Goal: Understand process/instructions: Learn how to perform a task or action

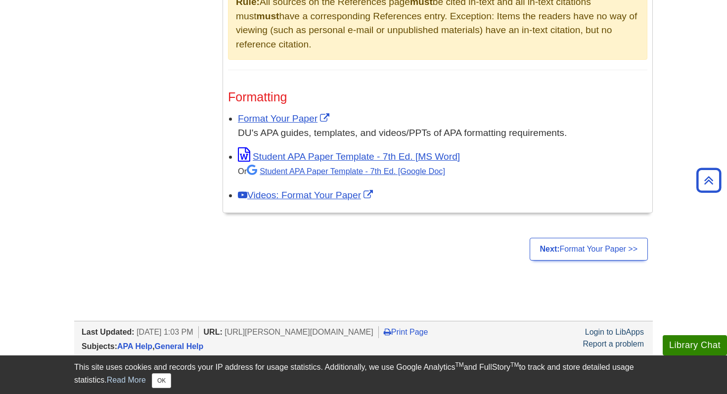
scroll to position [765, 0]
click at [297, 116] on link "Format Your Paper" at bounding box center [285, 118] width 94 height 10
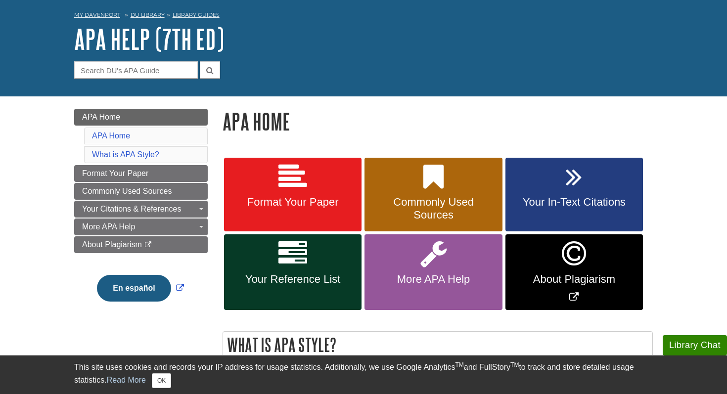
scroll to position [40, 0]
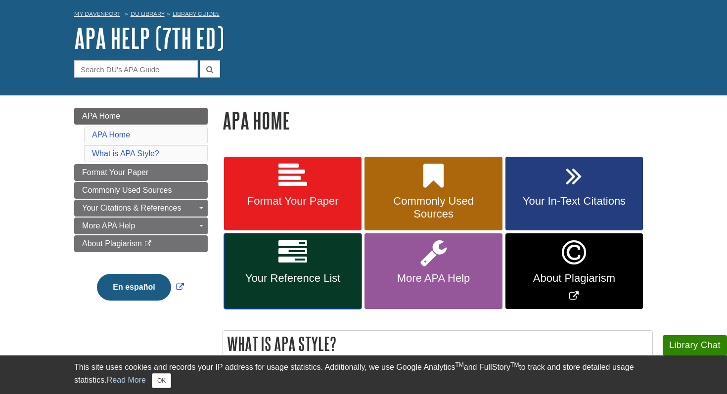
click at [285, 281] on span "Your Reference List" at bounding box center [293, 278] width 123 height 13
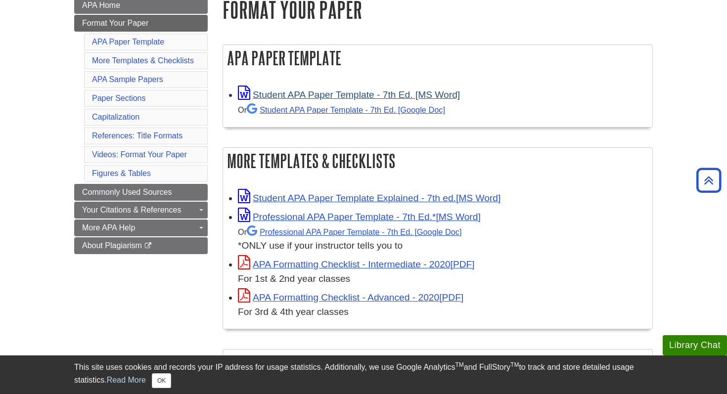
scroll to position [115, 0]
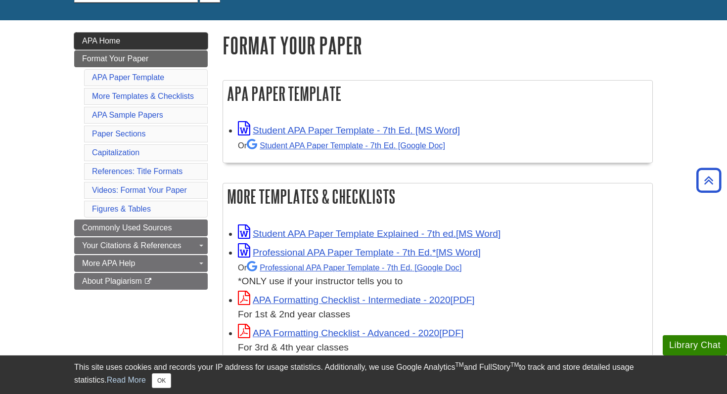
click at [124, 45] on link "APA Home" at bounding box center [141, 41] width 134 height 17
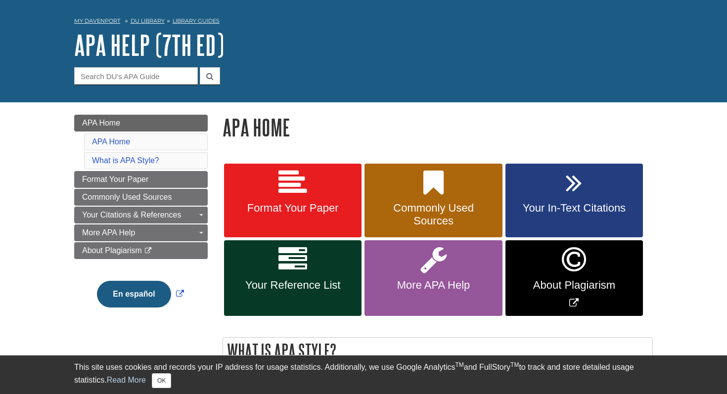
scroll to position [48, 0]
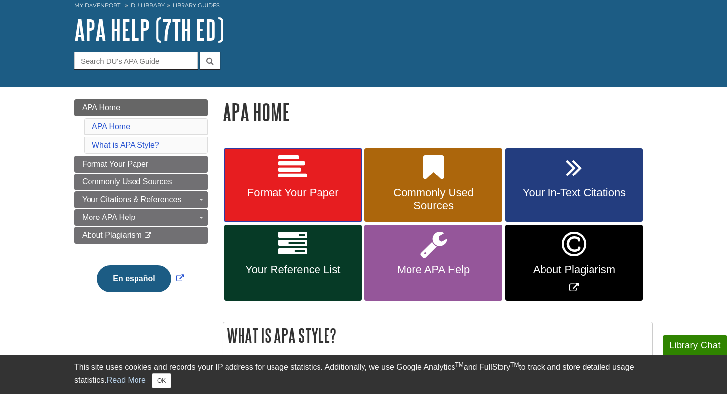
click at [284, 180] on icon at bounding box center [293, 167] width 29 height 29
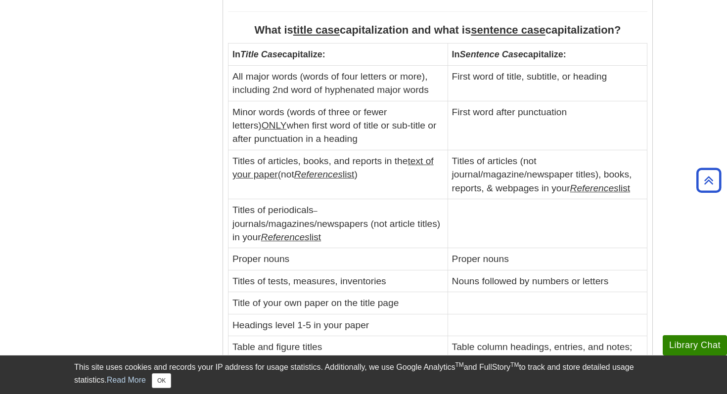
scroll to position [1188, 0]
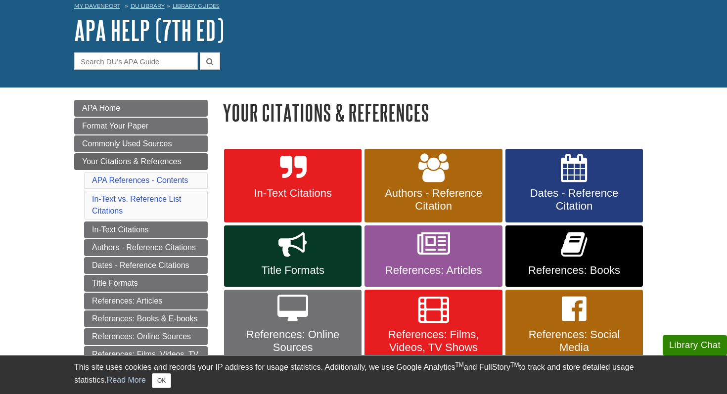
scroll to position [51, 0]
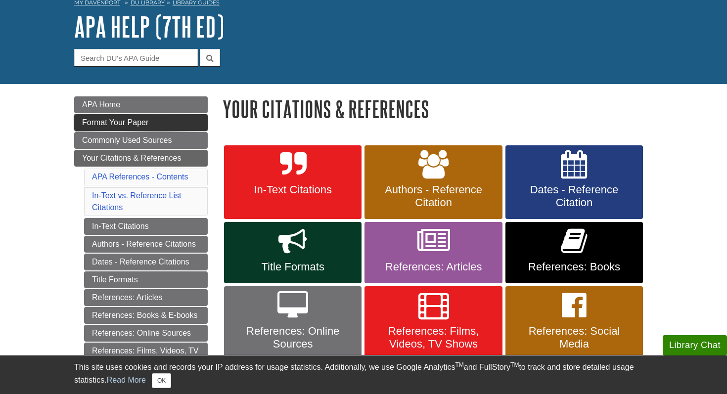
click at [176, 122] on link "Format Your Paper" at bounding box center [141, 122] width 134 height 17
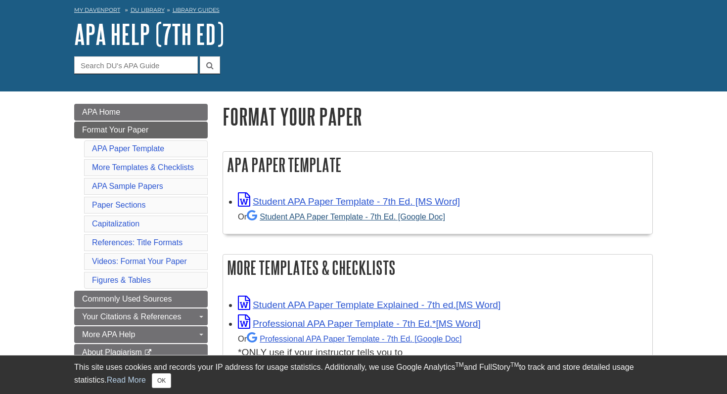
scroll to position [47, 0]
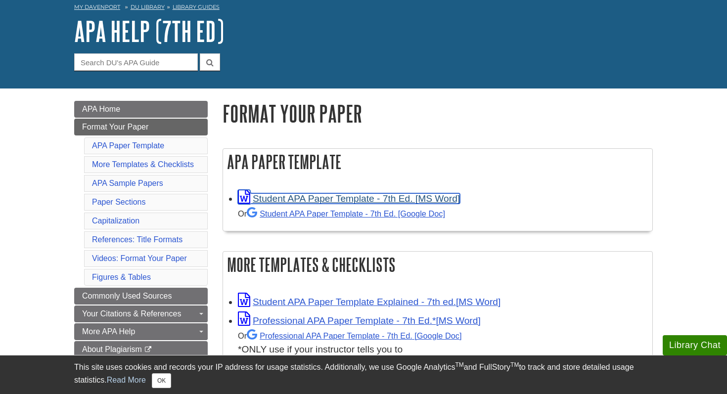
click at [341, 200] on link "Student APA Paper Template - 7th Ed. [MS Word]" at bounding box center [349, 198] width 222 height 10
